Goal: Find specific page/section: Find specific page/section

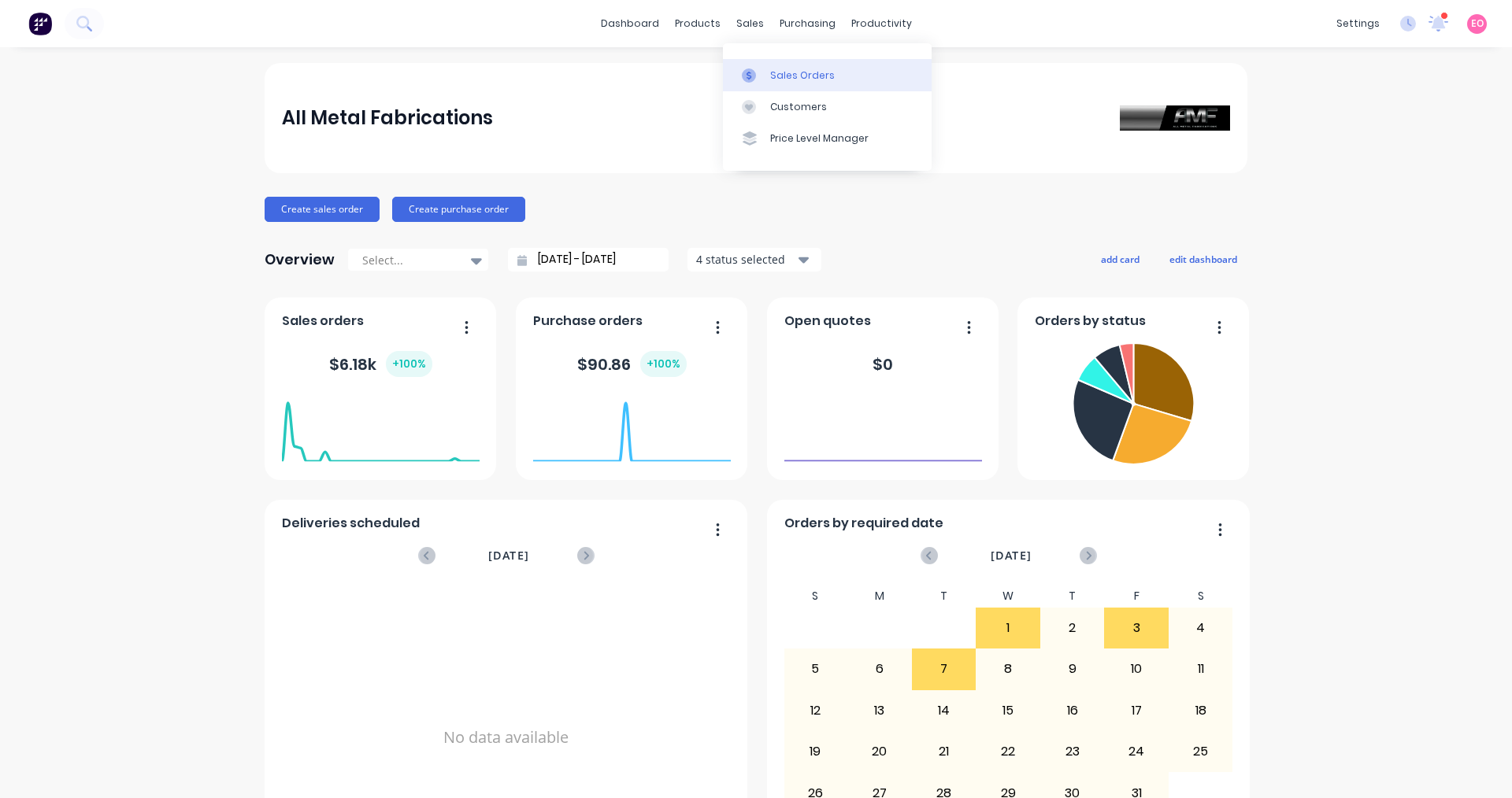
click at [787, 81] on div "Sales Orders" at bounding box center [802, 75] width 65 height 14
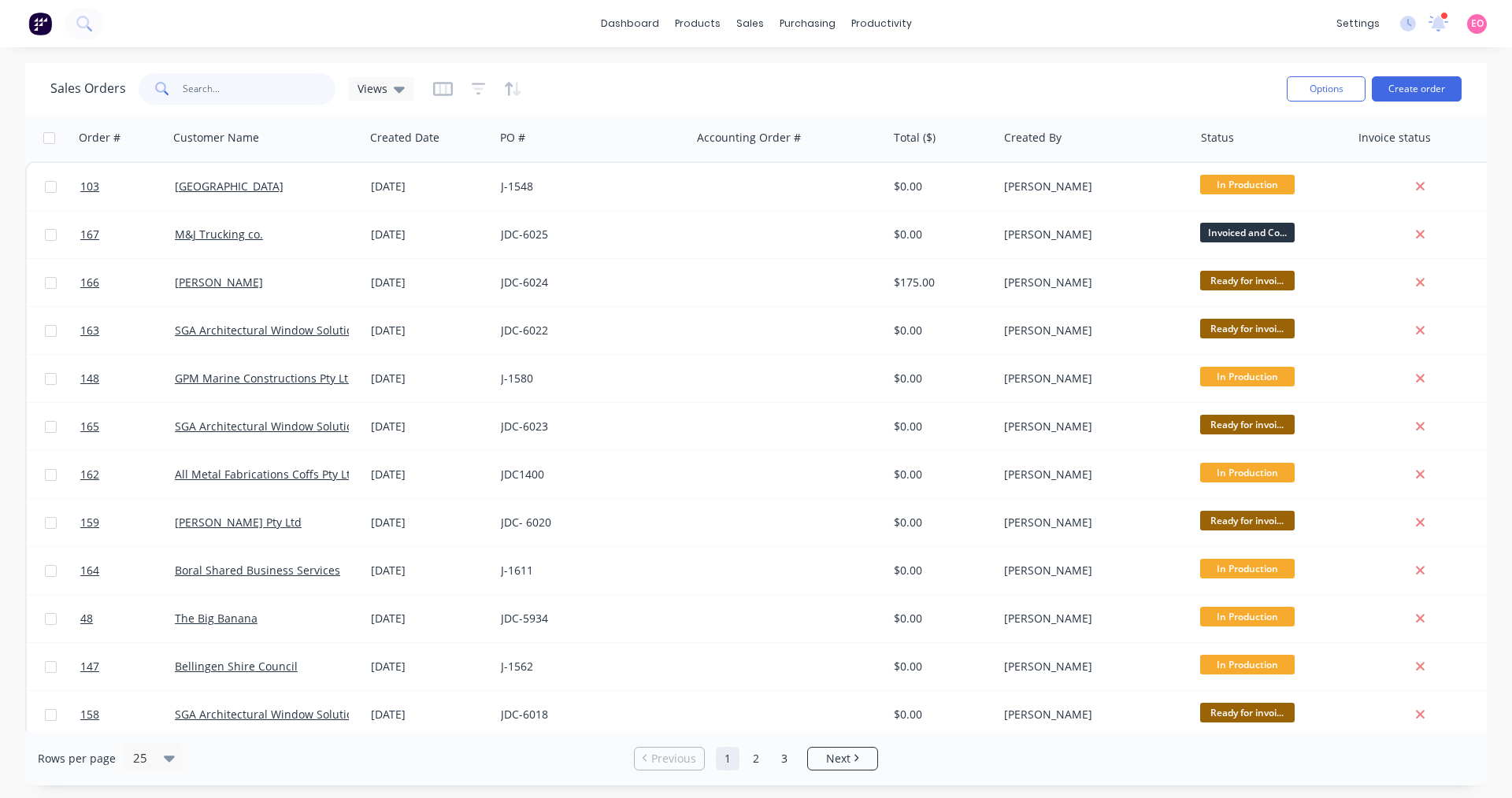
click at [281, 94] on input "text" at bounding box center [259, 88] width 153 height 31
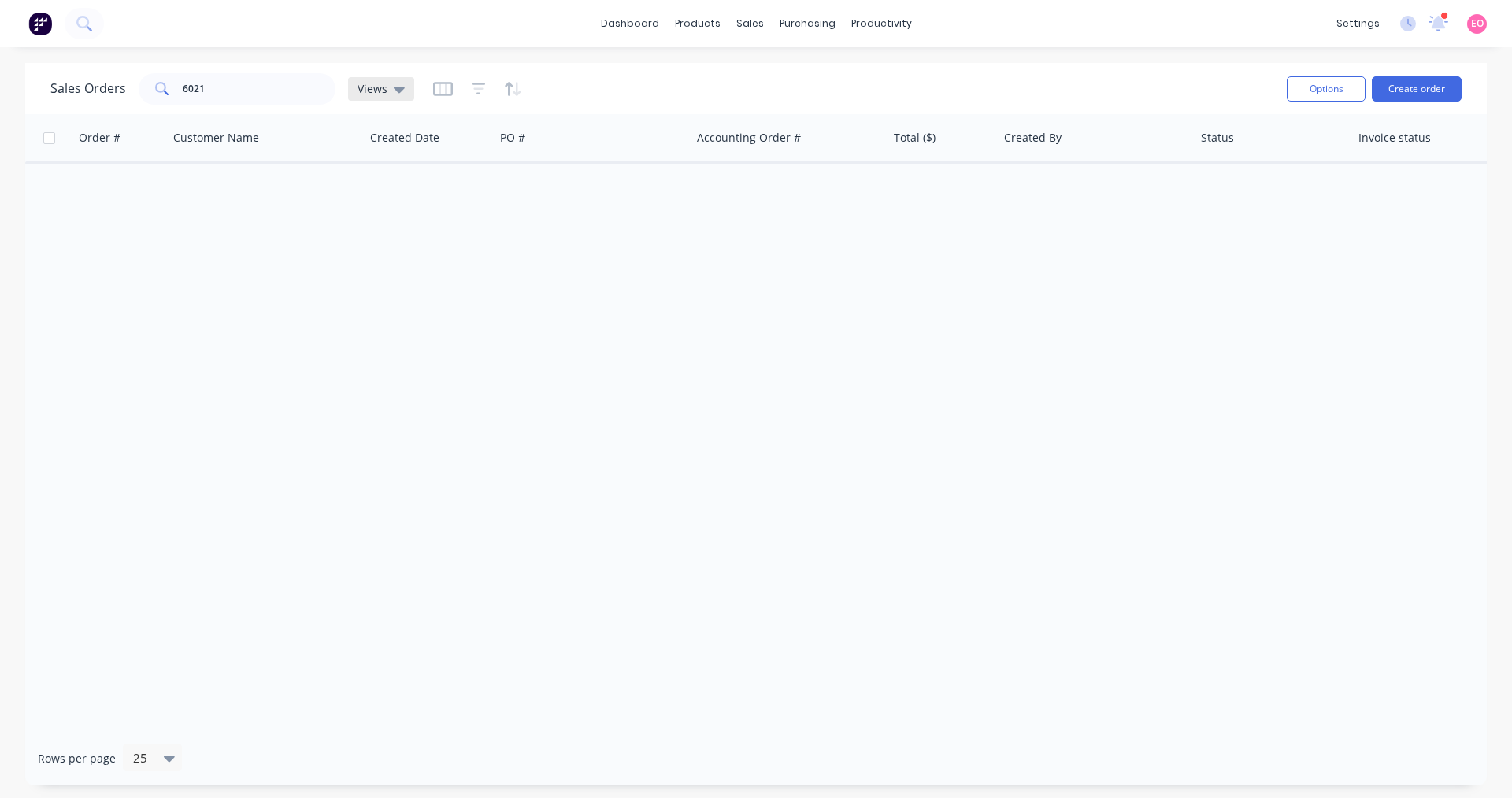
click at [398, 88] on icon at bounding box center [399, 89] width 11 height 7
click at [397, 88] on icon at bounding box center [399, 89] width 11 height 7
click at [479, 88] on icon "button" at bounding box center [478, 88] width 14 height 16
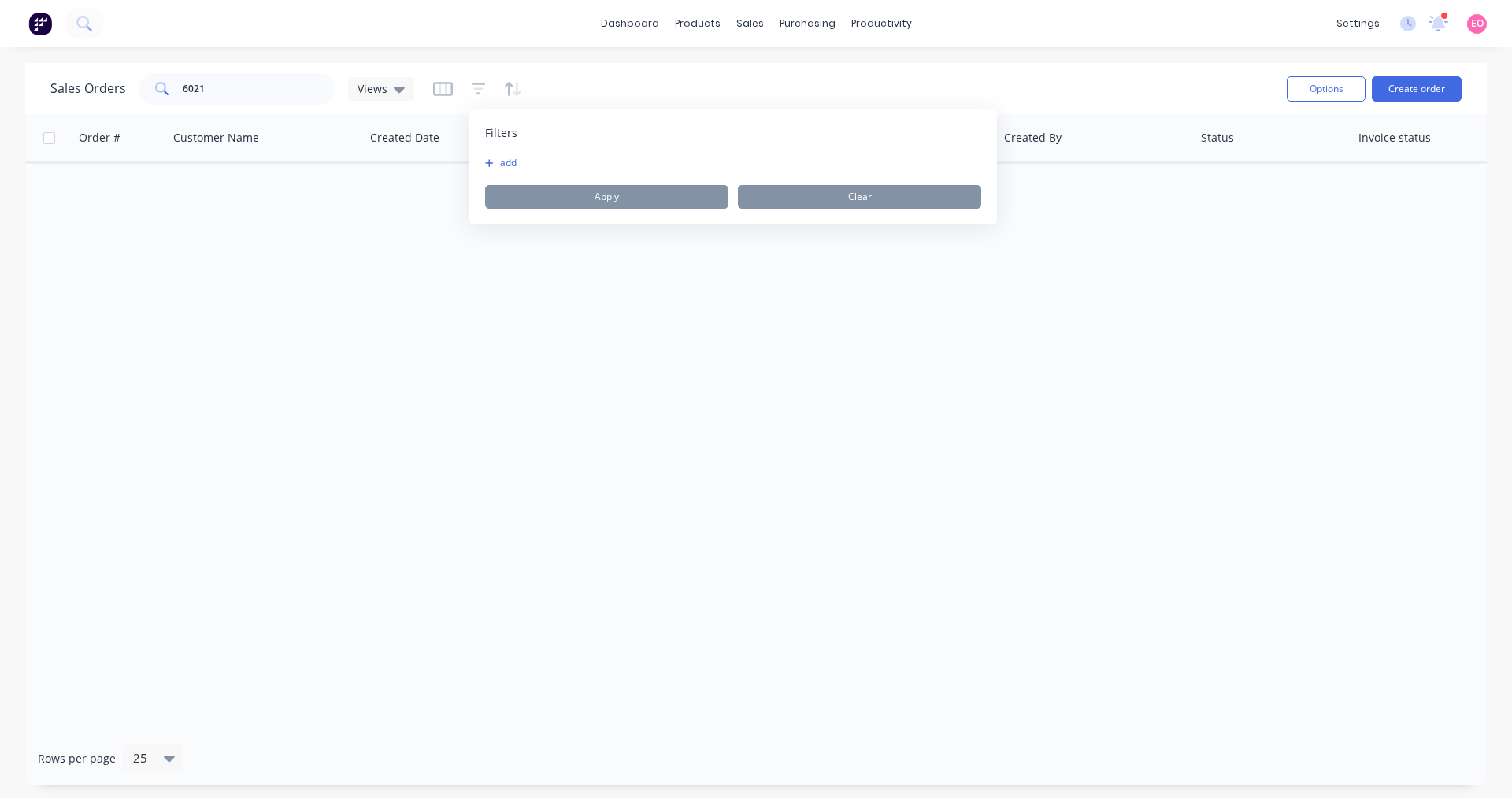
click at [503, 164] on button "add" at bounding box center [505, 162] width 40 height 12
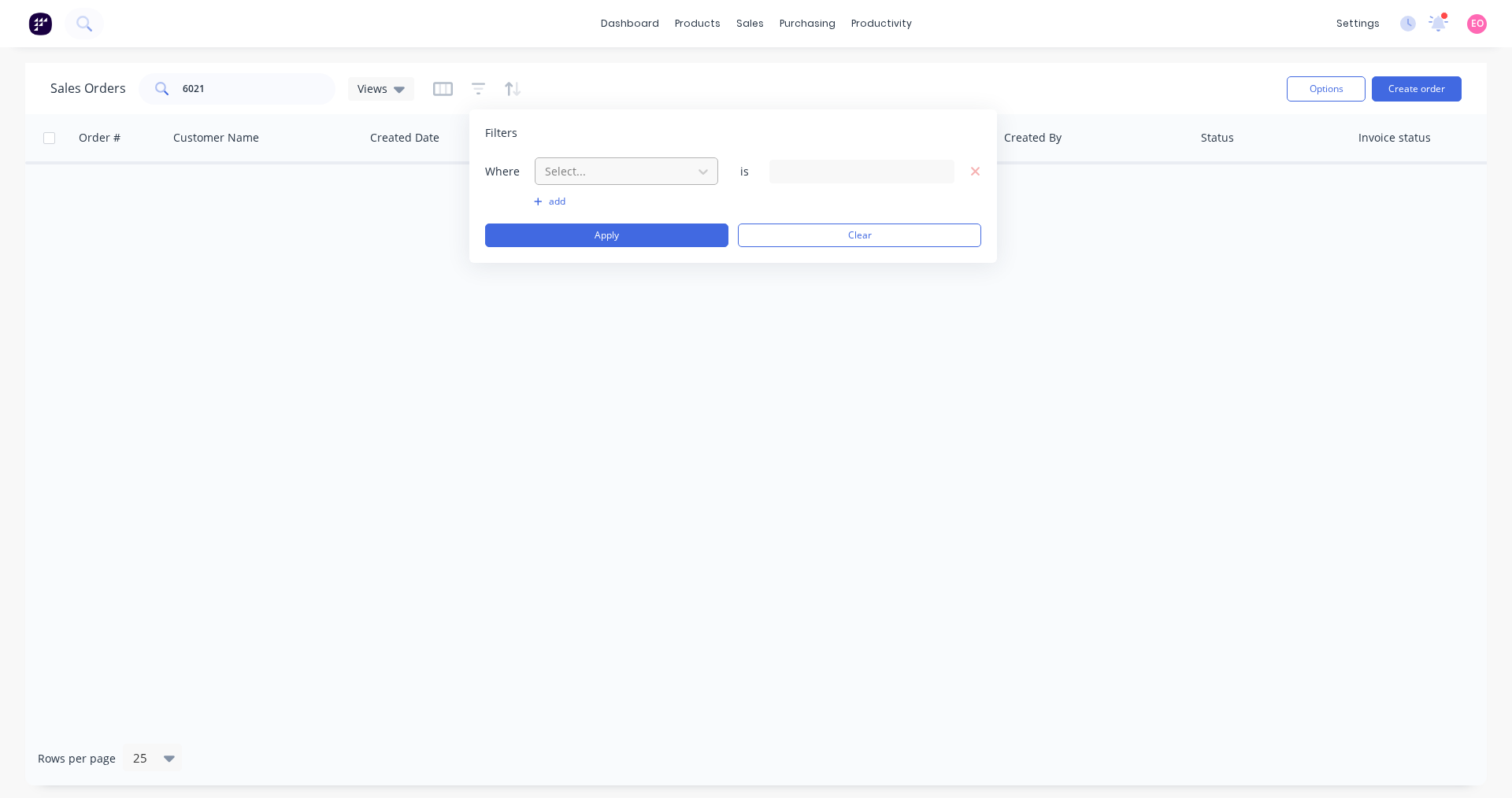
click at [647, 175] on div at bounding box center [614, 170] width 141 height 20
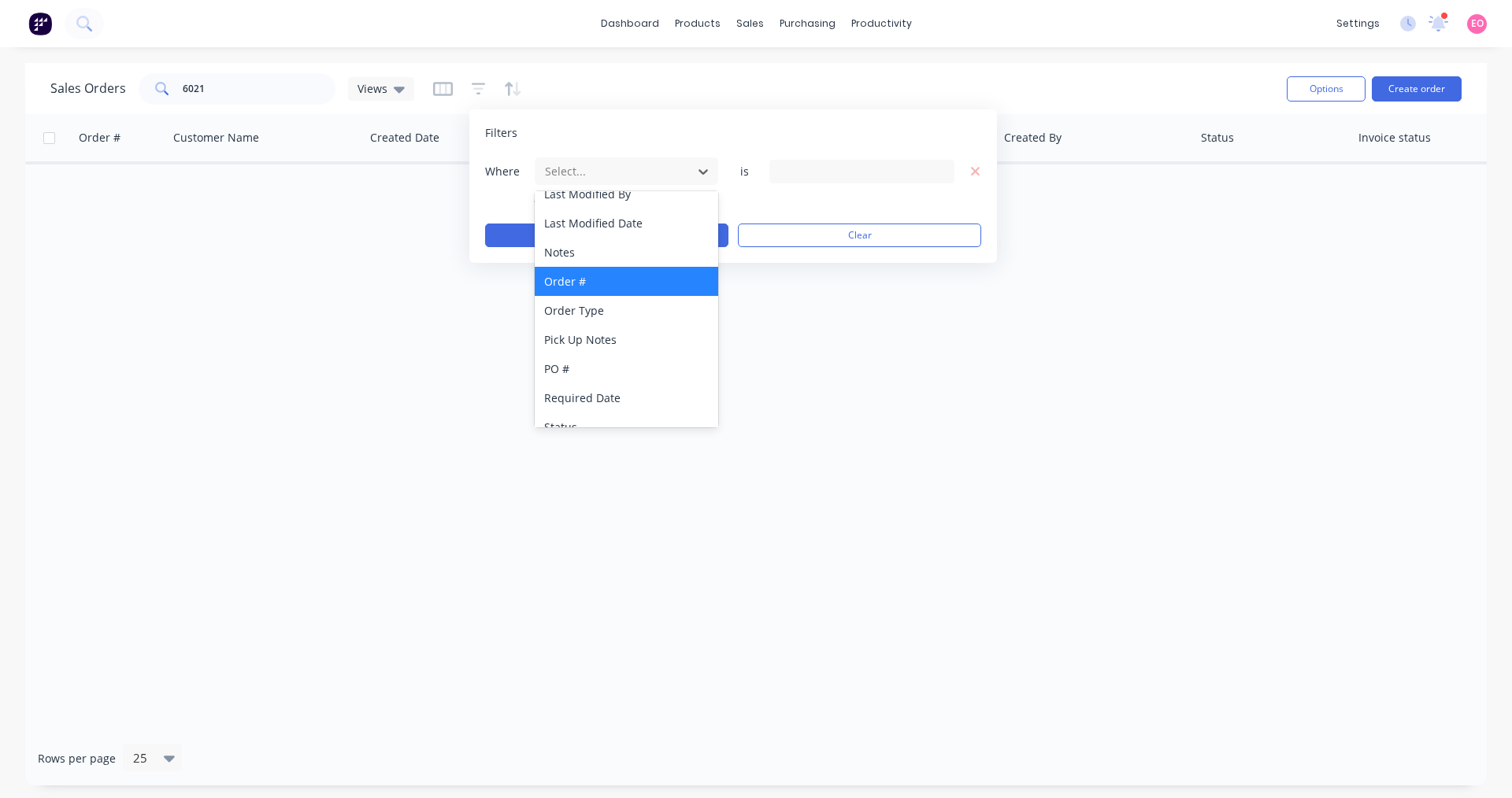
scroll to position [411, 0]
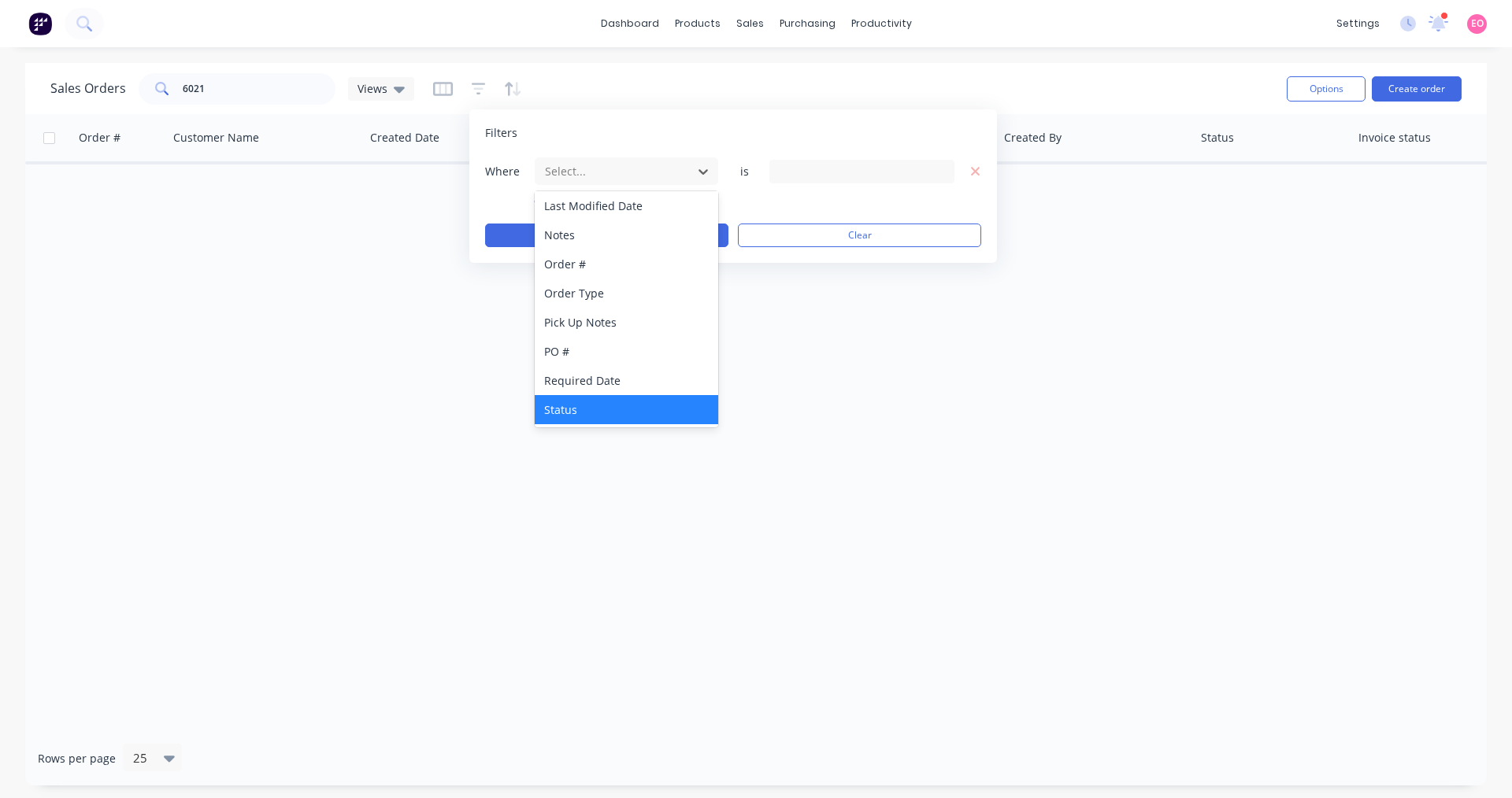
click at [601, 414] on div "Status" at bounding box center [626, 409] width 184 height 29
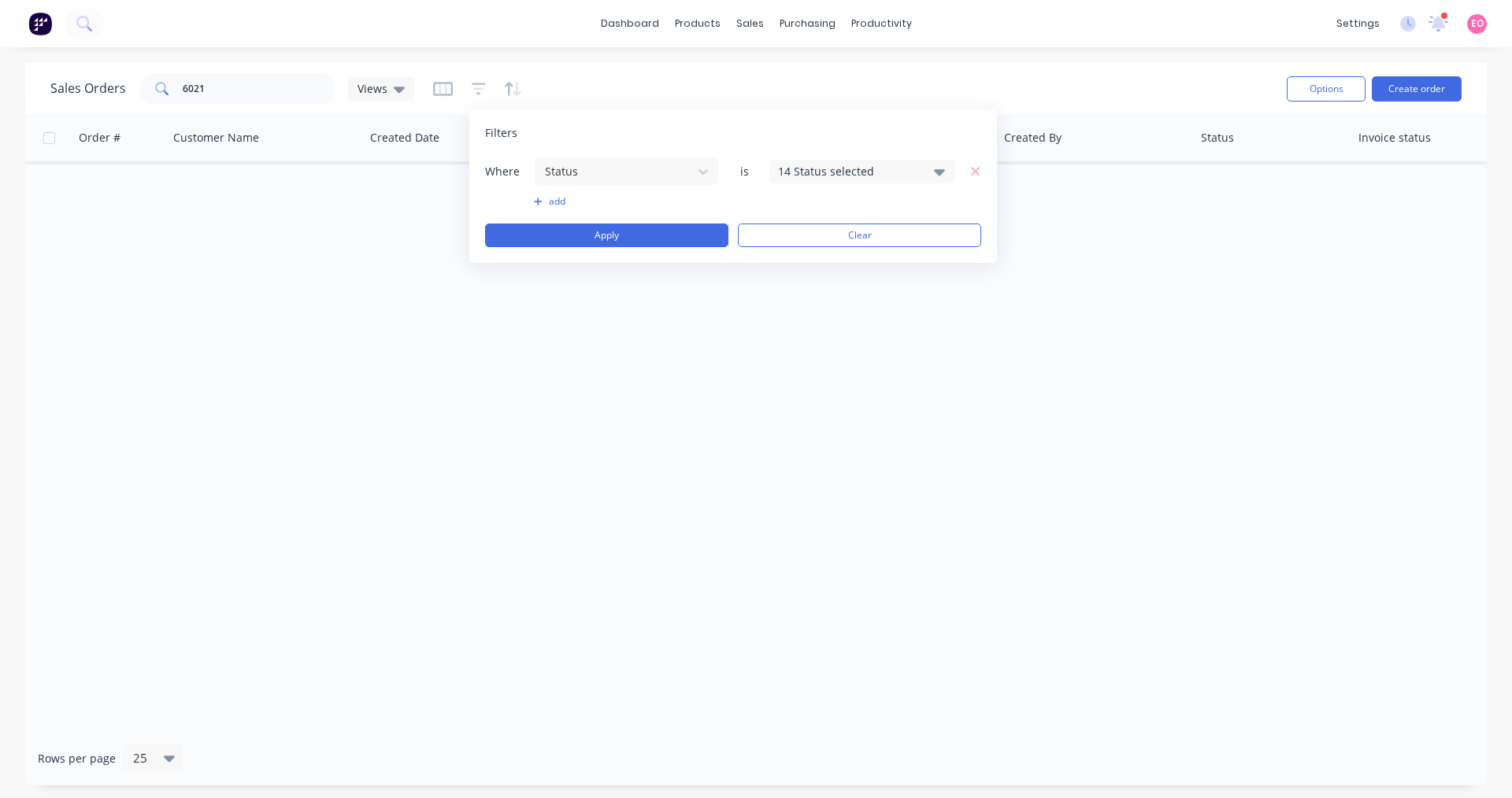
click at [861, 166] on div "14 Status selected" at bounding box center [848, 171] width 142 height 17
click at [823, 295] on div "Archived" at bounding box center [911, 290] width 189 height 17
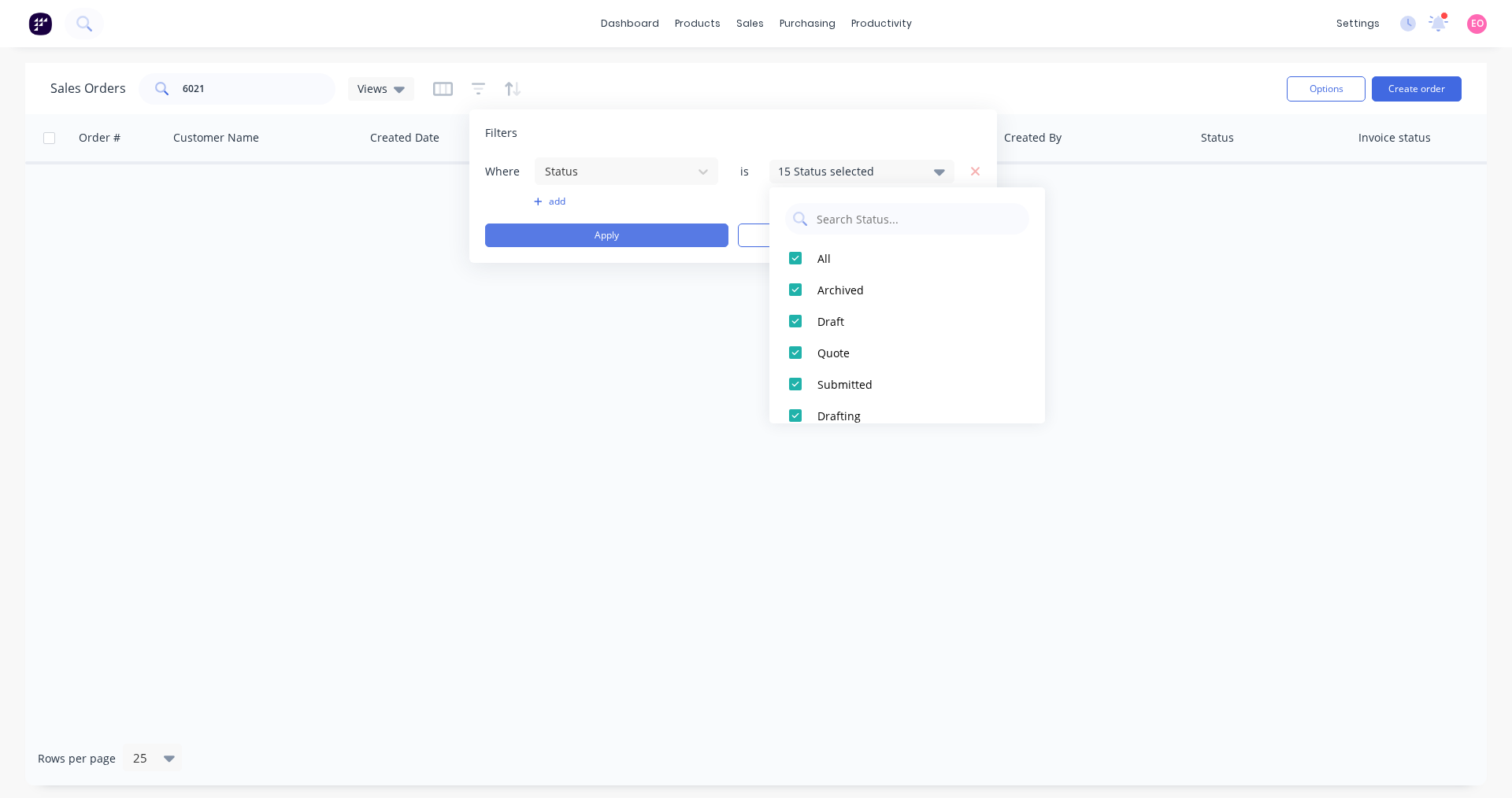
click at [630, 231] on button "Apply" at bounding box center [606, 235] width 243 height 24
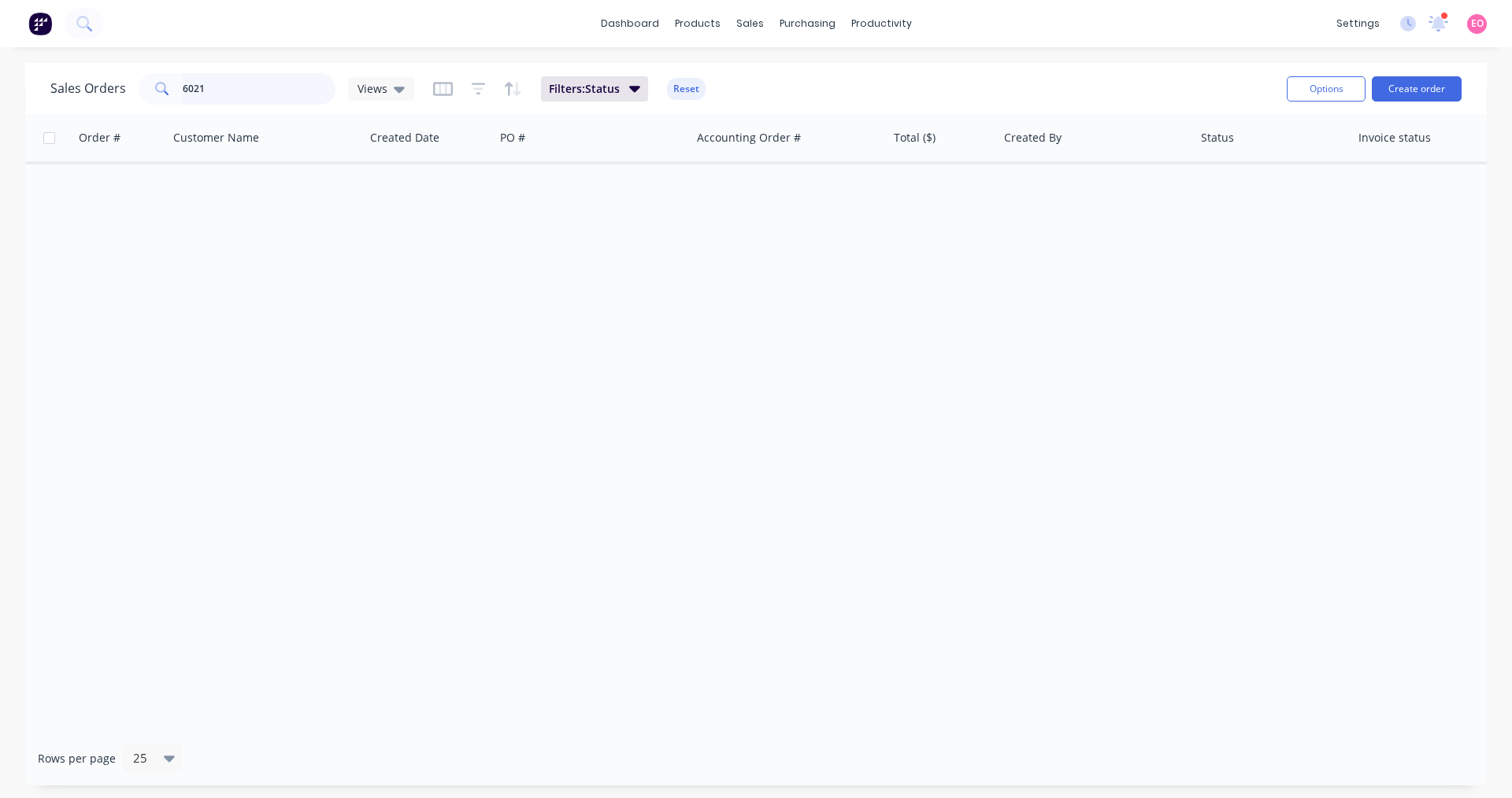
click at [224, 90] on input "6021" at bounding box center [259, 88] width 153 height 31
drag, startPoint x: 224, startPoint y: 90, endPoint x: 170, endPoint y: 74, distance: 56.3
click at [170, 74] on div "6021" at bounding box center [236, 88] width 197 height 31
type input "6021"
click at [553, 279] on div "Order # Customer Name Created Date PO # Accounting Order # Total ($) Created By…" at bounding box center [756, 423] width 1461 height 617
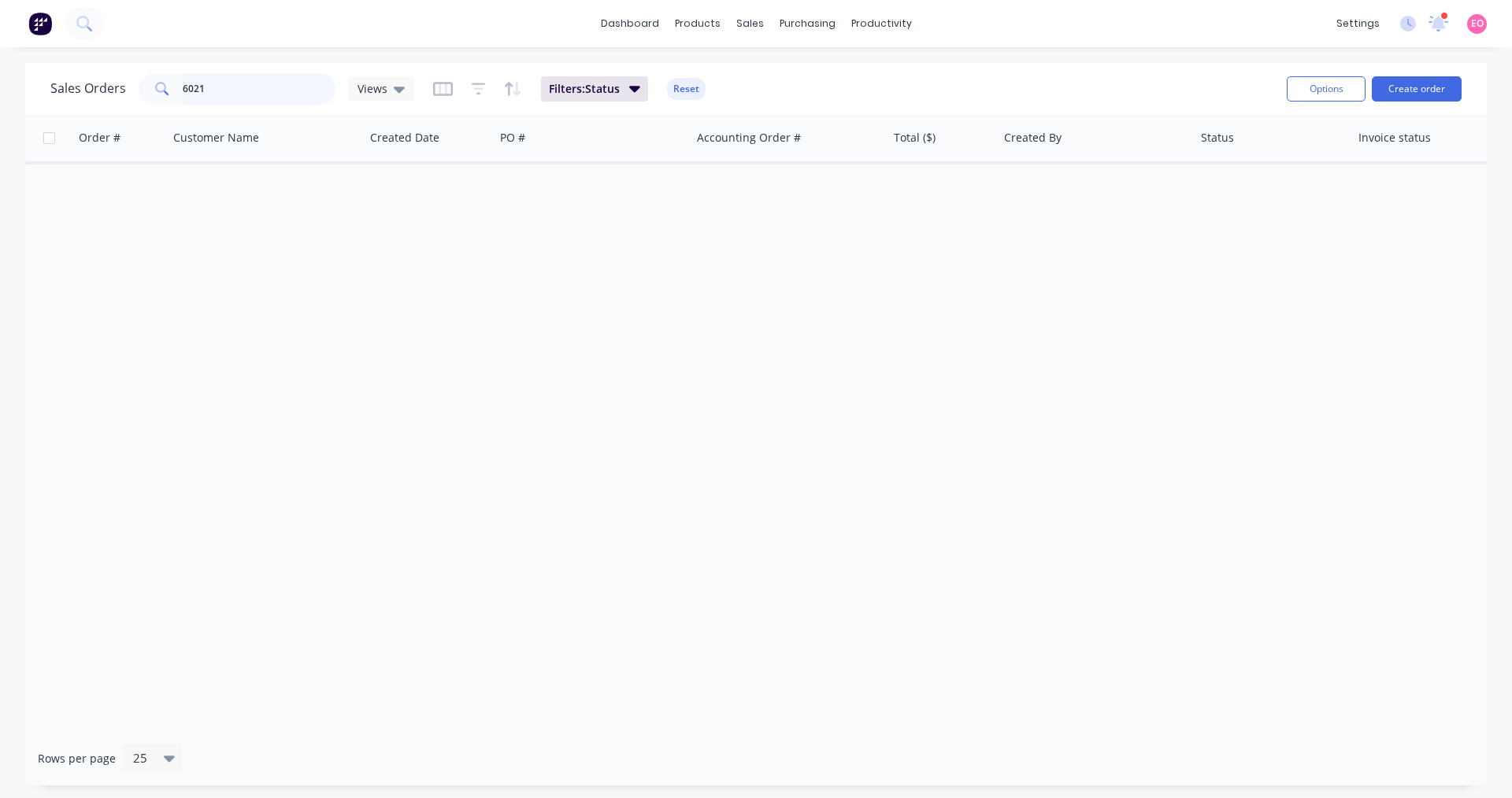
click at [295, 94] on input "6021" at bounding box center [259, 88] width 153 height 31
click at [1095, 276] on div "Order # Customer Name Created Date PO # Accounting Order # Total ($) Created By…" at bounding box center [756, 423] width 1461 height 617
click at [221, 92] on input "6021" at bounding box center [259, 88] width 153 height 31
drag, startPoint x: 110, startPoint y: 84, endPoint x: 0, endPoint y: 68, distance: 111.2
click at [0, 68] on div "Sales Orders 6021 Views Filters: Status Reset Options Create order Order # Cust…" at bounding box center [756, 424] width 1512 height 723
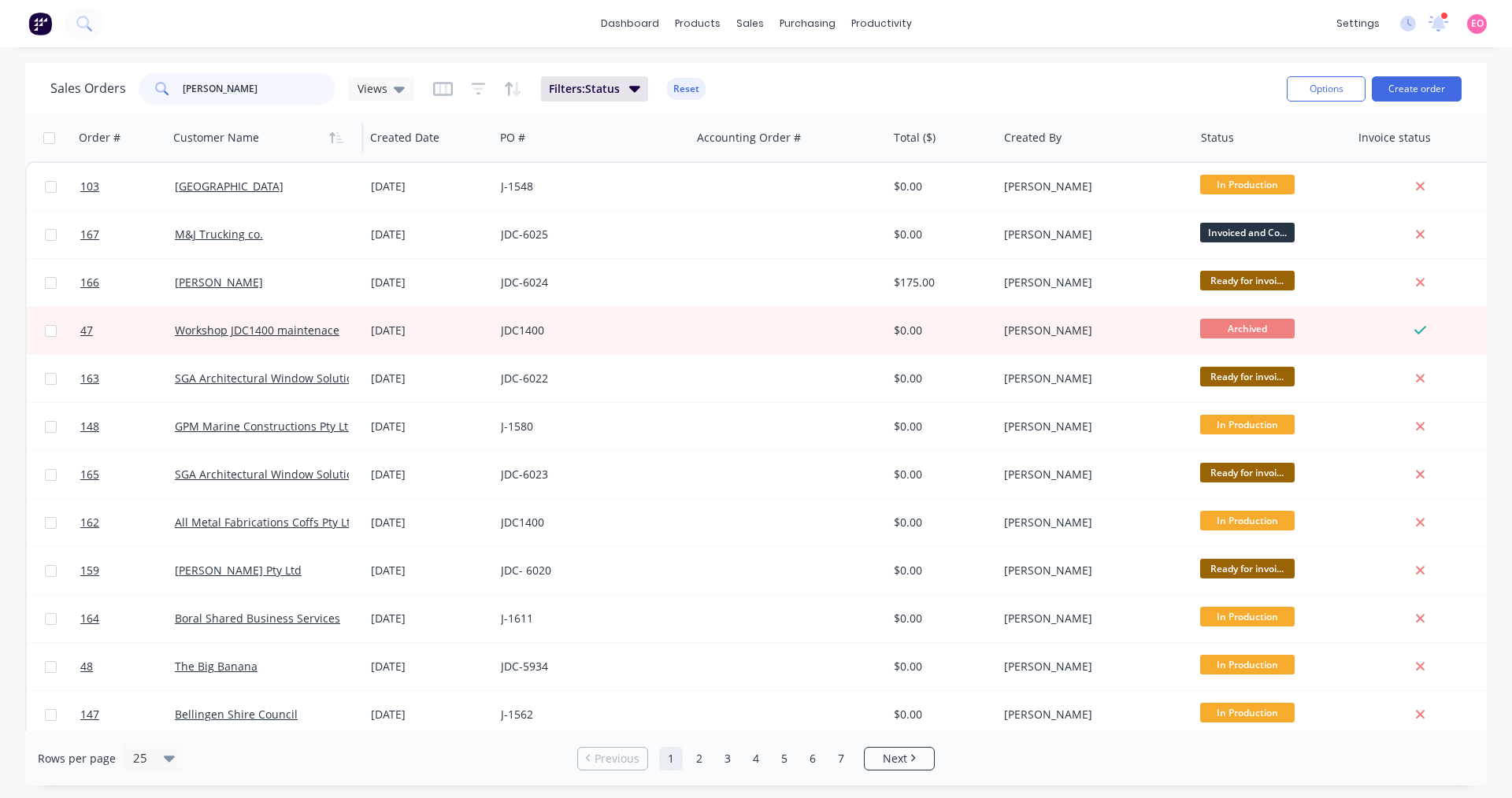
type input "[PERSON_NAME]"
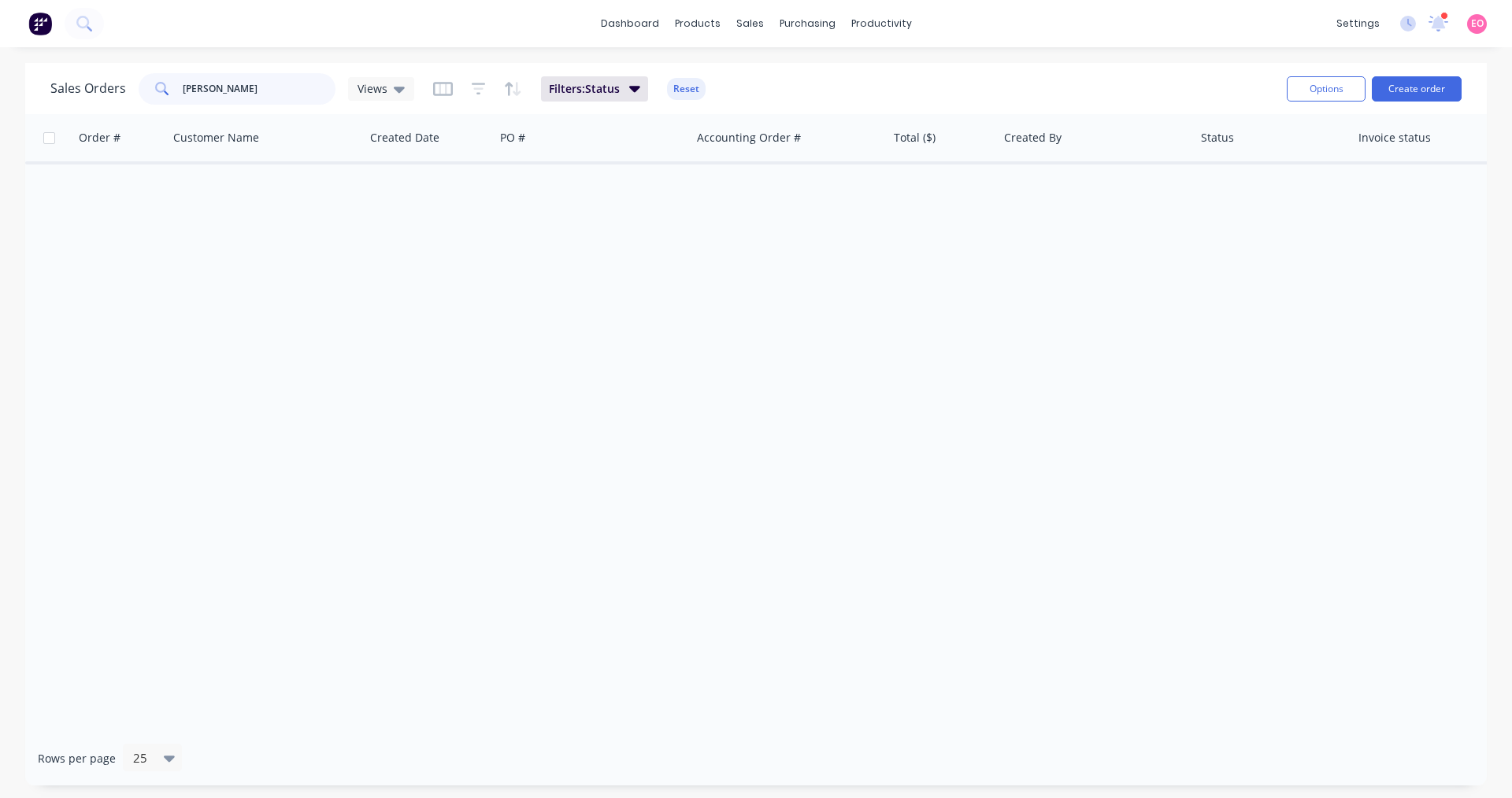
click at [246, 99] on input "[PERSON_NAME]" at bounding box center [259, 88] width 153 height 31
drag, startPoint x: 192, startPoint y: 79, endPoint x: 85, endPoint y: 72, distance: 107.2
click at [86, 72] on div "Sales Orders [PERSON_NAME] Views Filters: Status Reset" at bounding box center [663, 88] width 1224 height 39
click at [195, 87] on input "text" at bounding box center [259, 88] width 153 height 31
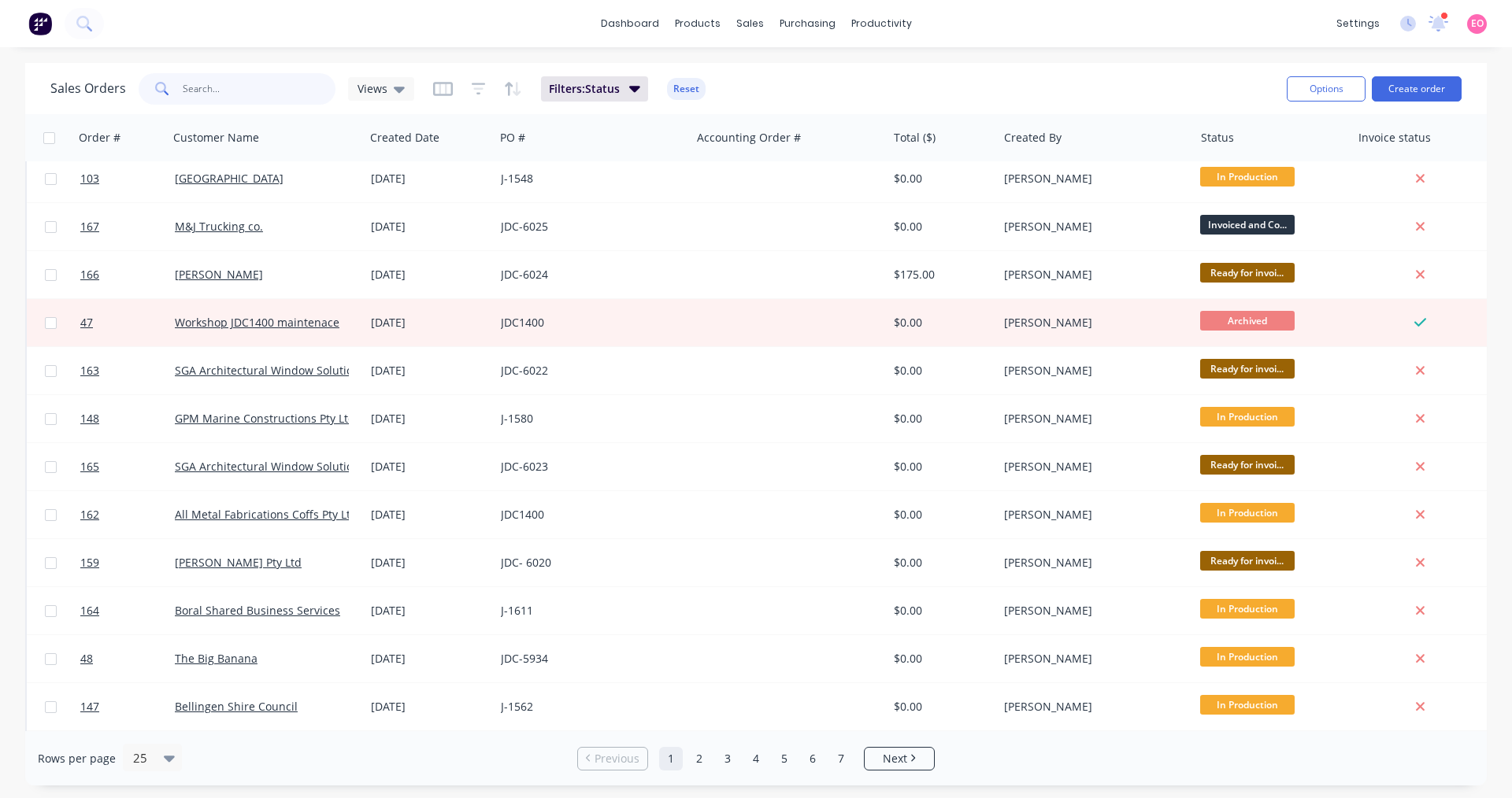
scroll to position [0, 0]
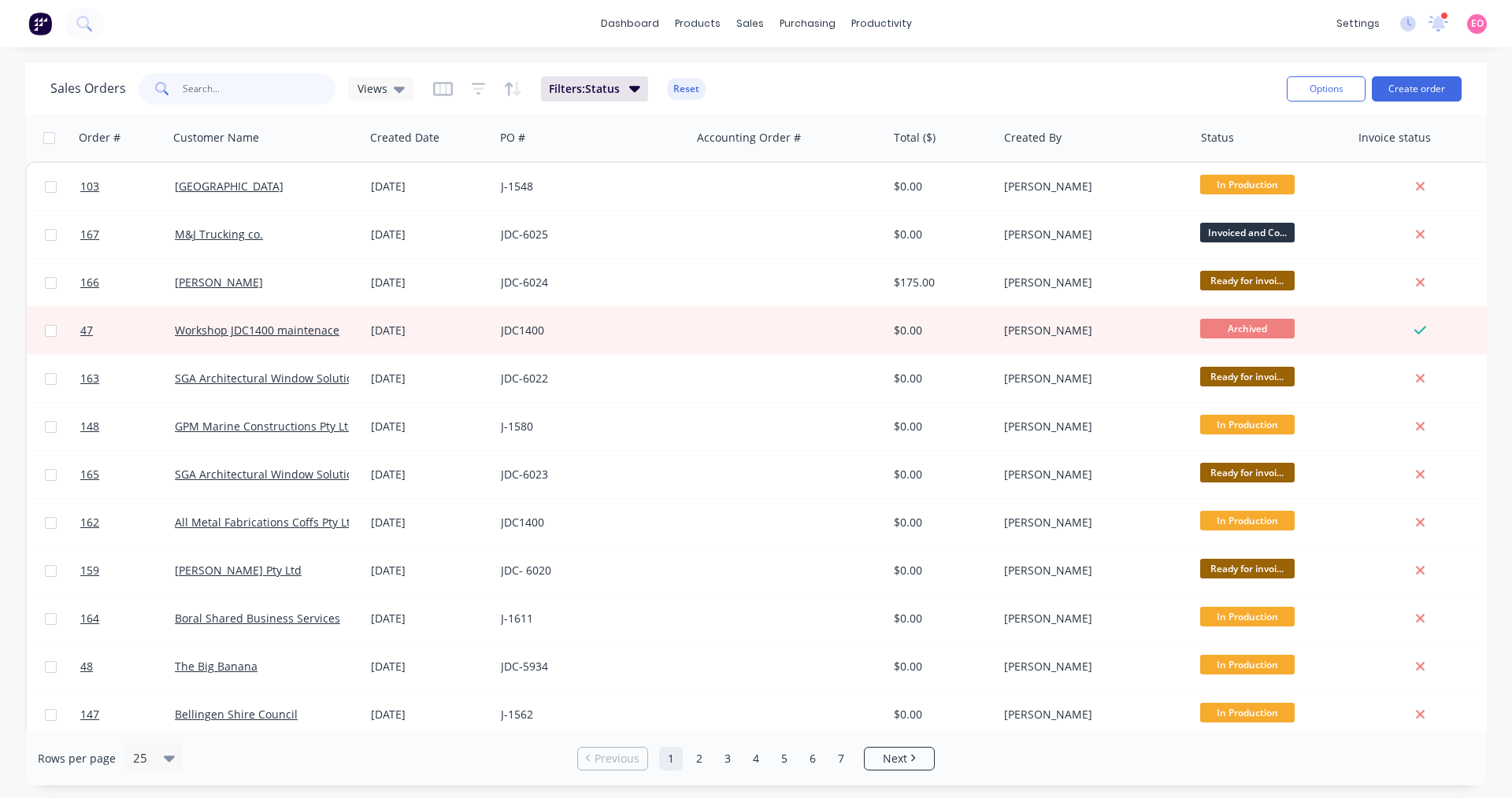
click at [210, 94] on input "text" at bounding box center [259, 88] width 153 height 31
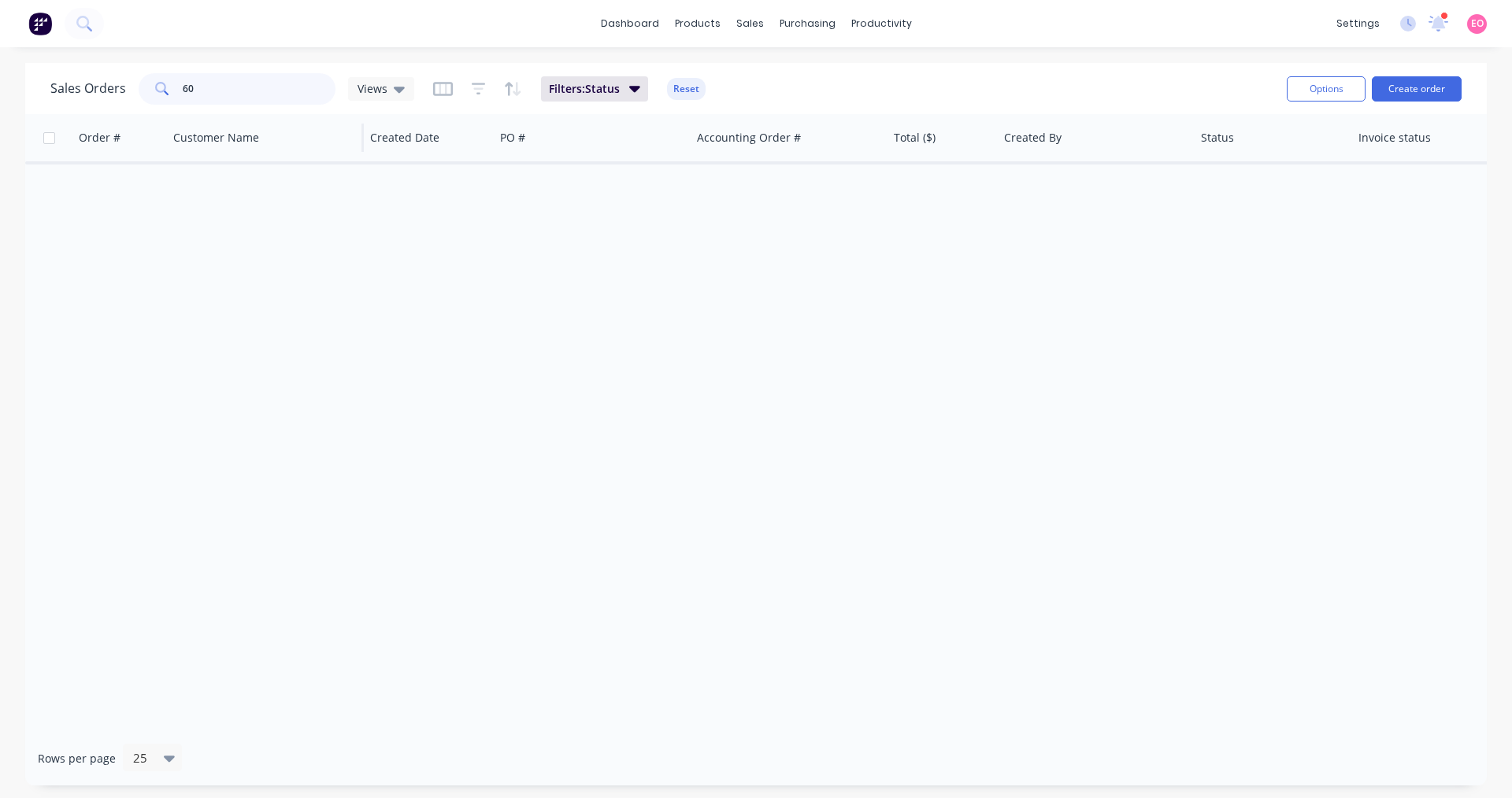
type input "6"
